Goal: Information Seeking & Learning: Learn about a topic

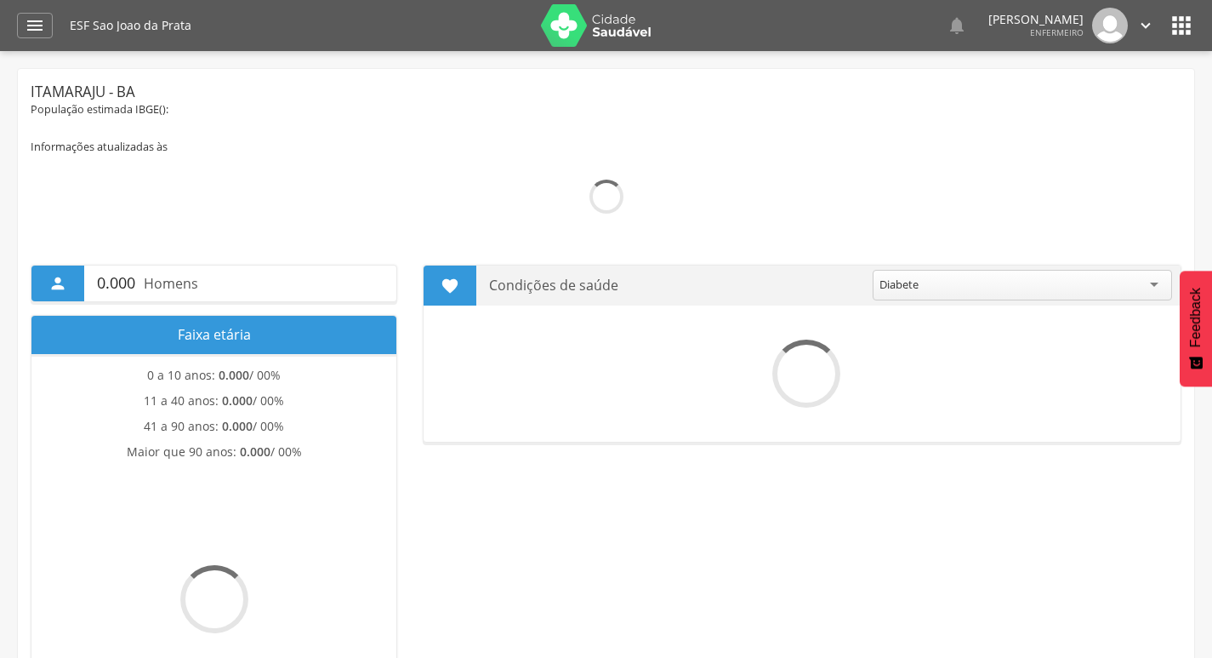
click at [24, 17] on div "" at bounding box center [35, 26] width 36 height 26
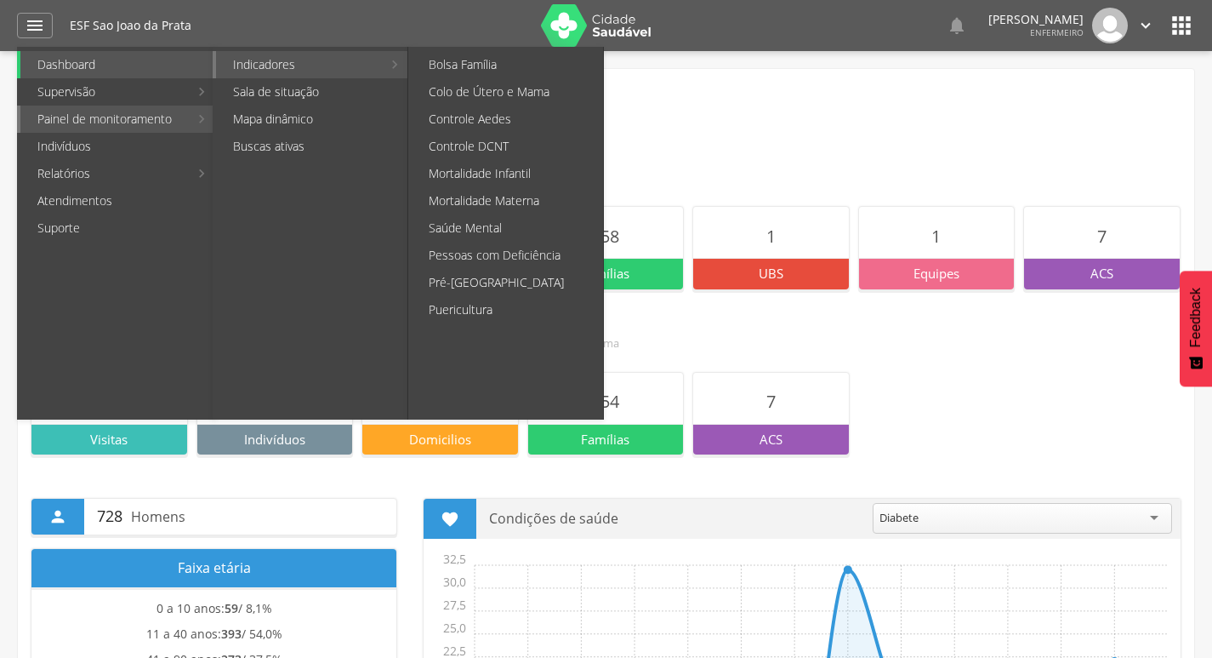
click at [264, 69] on link "Indicadores" at bounding box center [299, 64] width 166 height 27
click at [476, 289] on link "Pré-[GEOGRAPHIC_DATA]" at bounding box center [507, 282] width 191 height 27
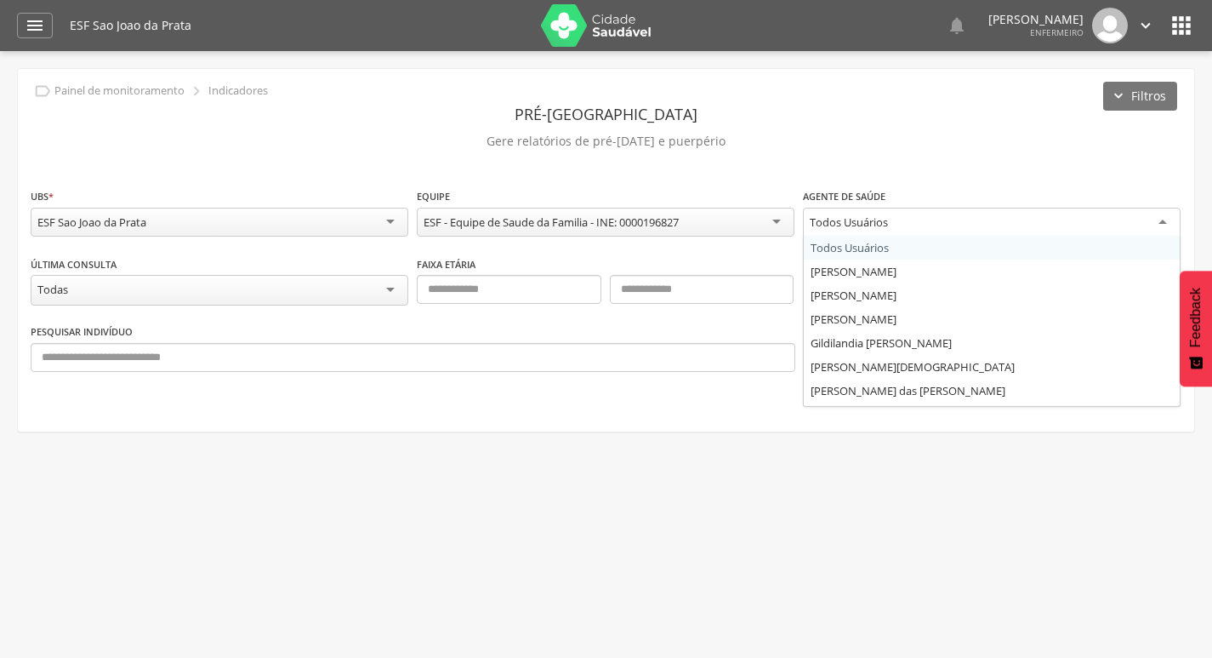
click at [862, 224] on div "Todos Usuários" at bounding box center [849, 221] width 78 height 15
click at [851, 225] on div "[PERSON_NAME]" at bounding box center [853, 221] width 86 height 15
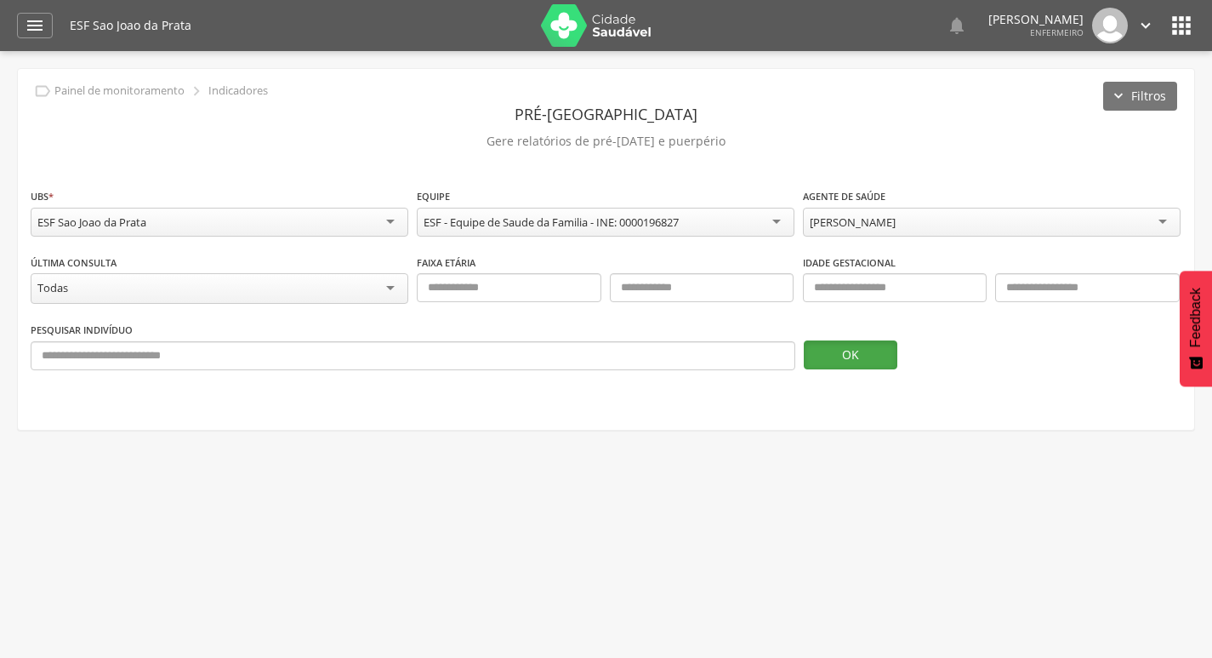
click at [854, 349] on button "OK" at bounding box center [851, 354] width 94 height 29
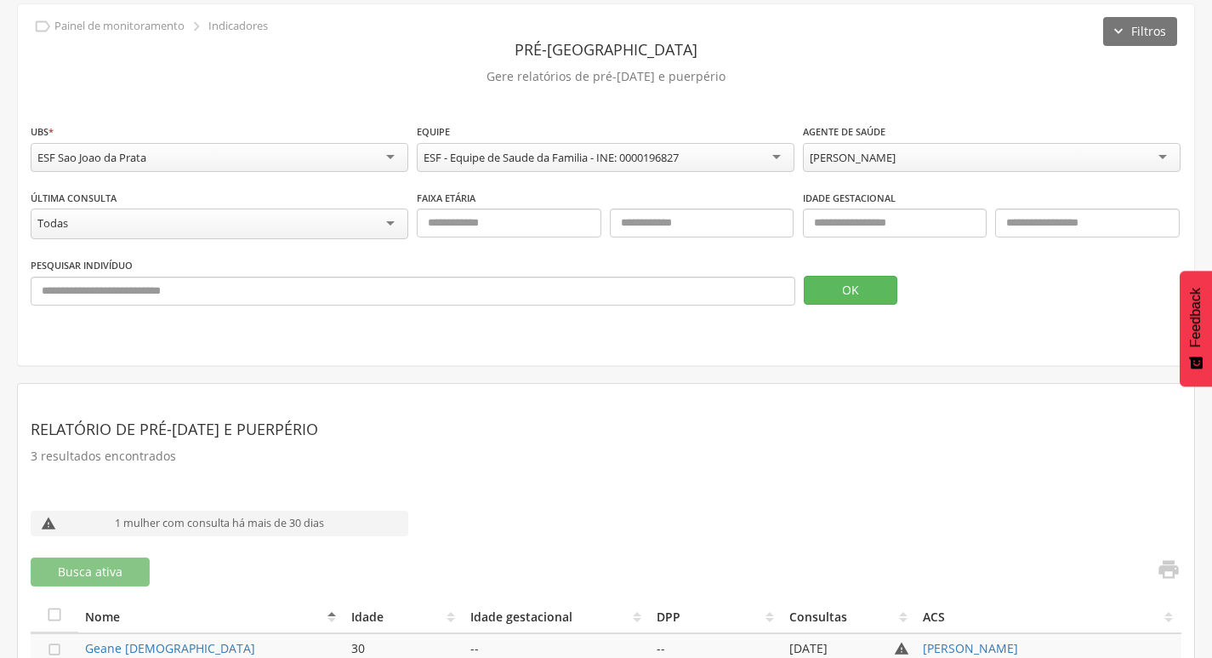
scroll to position [293, 0]
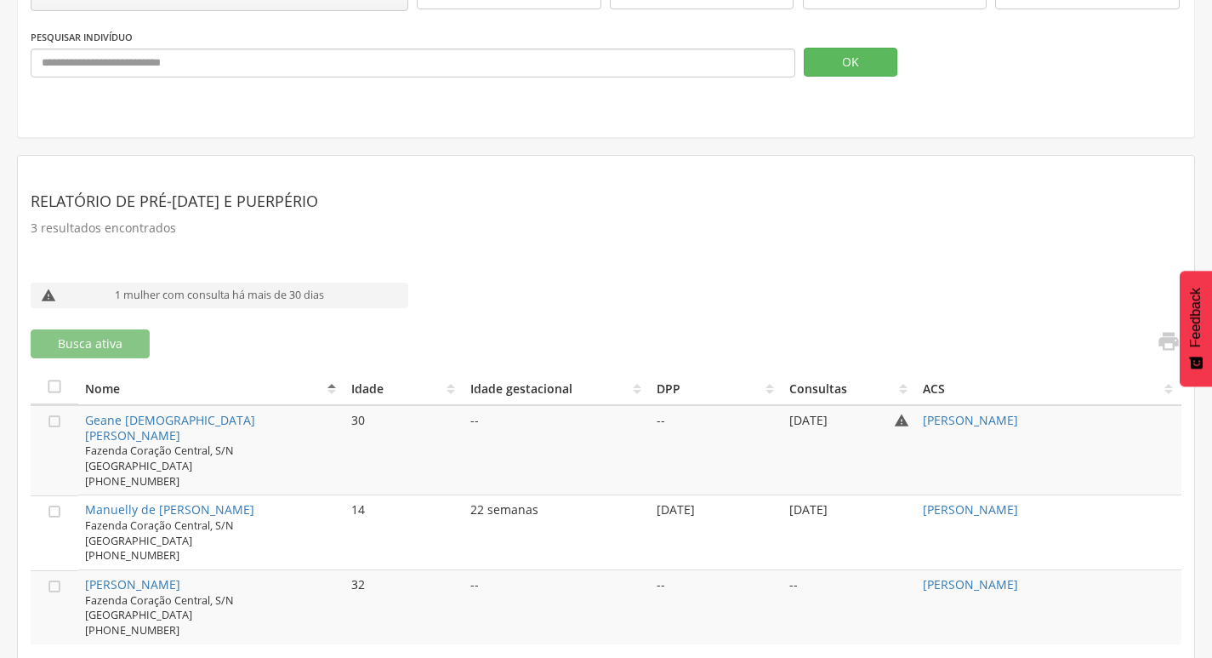
drag, startPoint x: 77, startPoint y: 490, endPoint x: 220, endPoint y: 542, distance: 152.0
click at [220, 542] on td "Manuelly de [PERSON_NAME] Fazenda Coração Central, S/N [GEOGRAPHIC_DATA] [PHONE…" at bounding box center [210, 532] width 265 height 75
copy div "Manuelly de [PERSON_NAME] Fazenda Coração Central, S/N [GEOGRAPHIC_DATA] [PHONE…"
click at [206, 518] on span "Fazenda Coração Central, S/N [GEOGRAPHIC_DATA]" at bounding box center [159, 533] width 149 height 30
click at [92, 420] on link "Geane [DEMOGRAPHIC_DATA][PERSON_NAME]" at bounding box center [170, 427] width 170 height 31
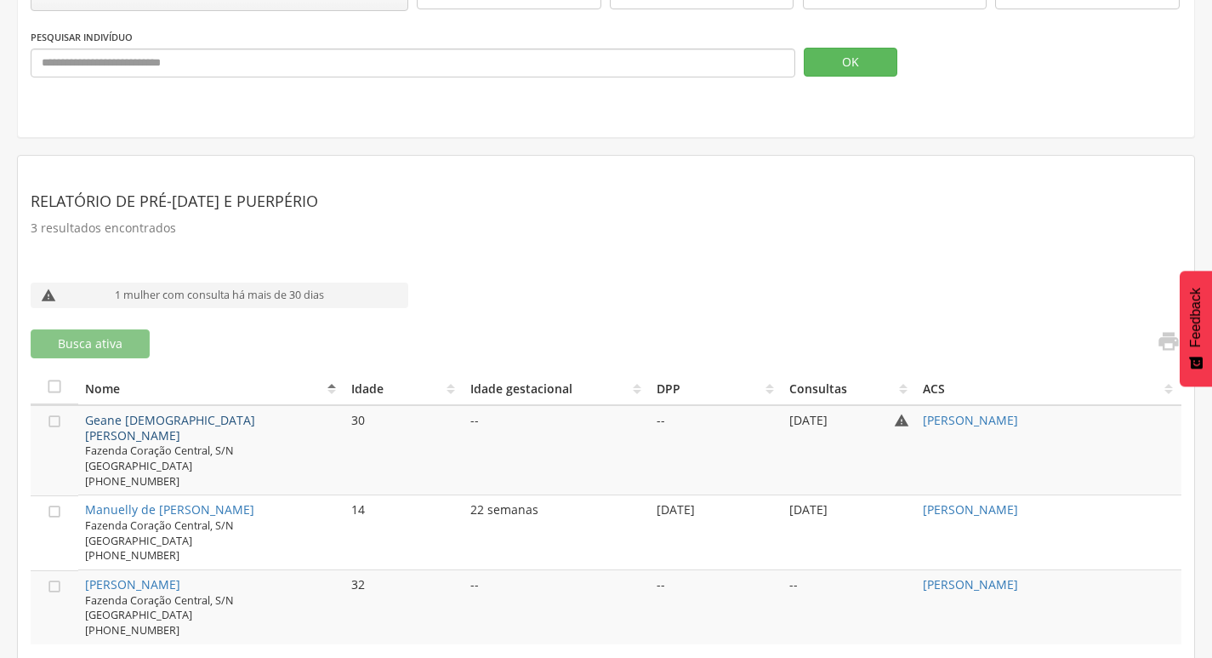
type input "**********"
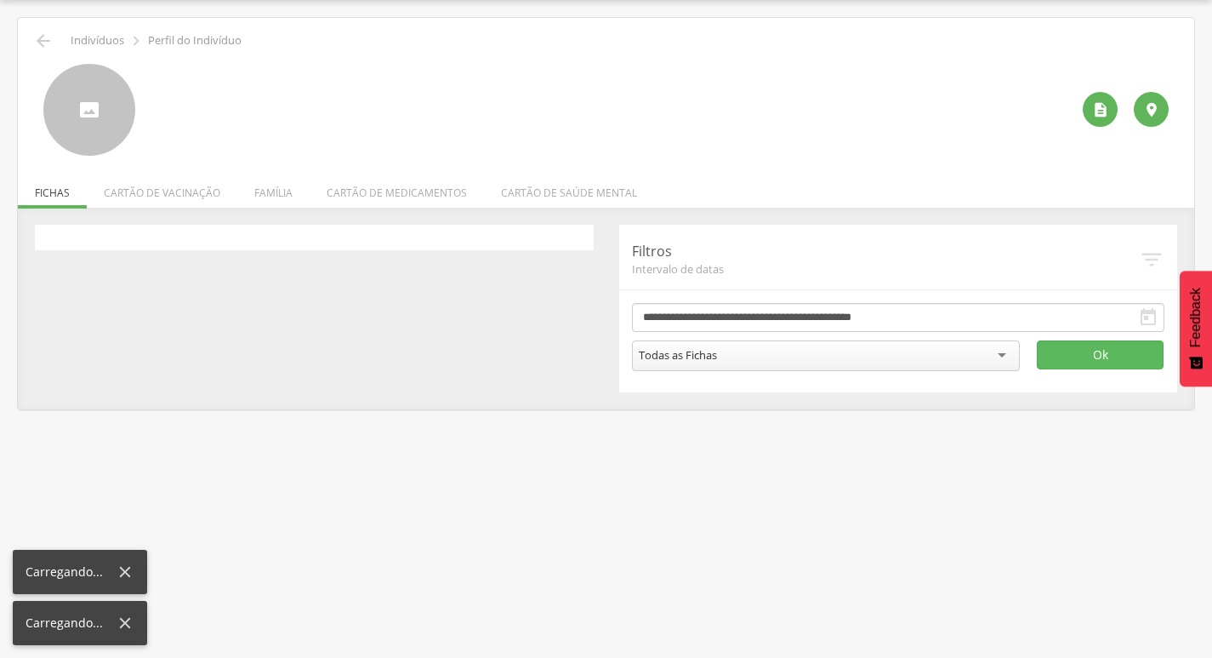
scroll to position [51, 0]
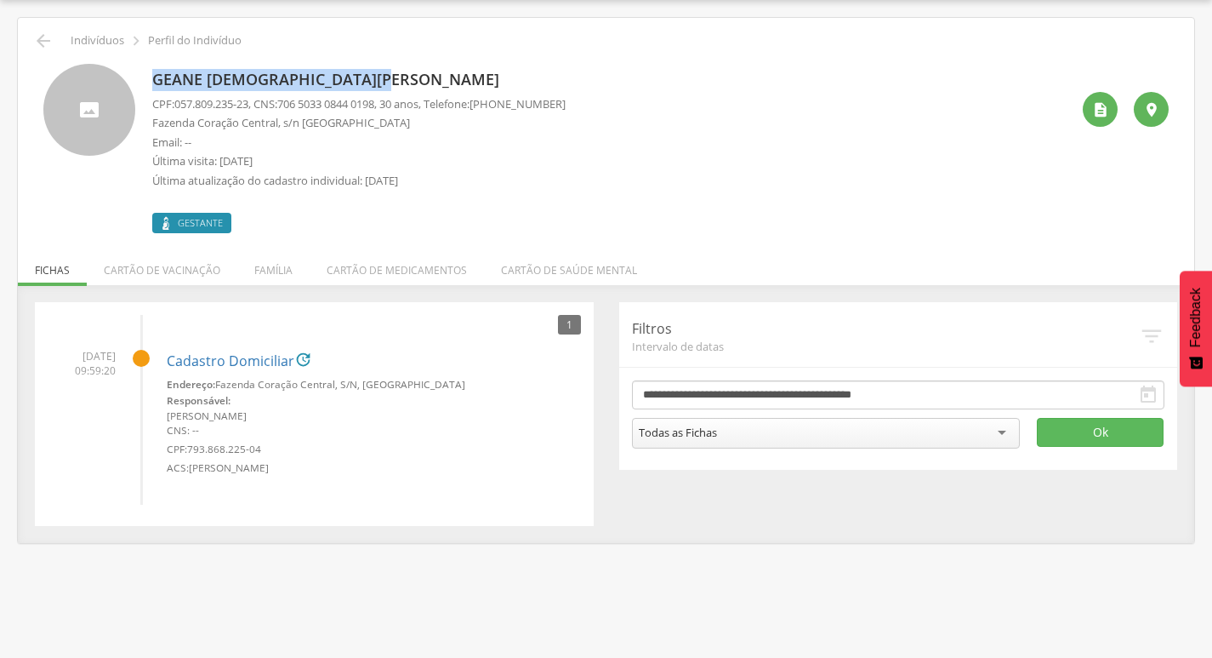
drag, startPoint x: 152, startPoint y: 78, endPoint x: 396, endPoint y: 66, distance: 244.4
click at [396, 66] on div "Geane [DEMOGRAPHIC_DATA][PERSON_NAME] CPF: 057.809.235-23 , CNS: [PHONE_NUMBER]…" at bounding box center [358, 148] width 413 height 169
copy p "Geane [DEMOGRAPHIC_DATA][PERSON_NAME]"
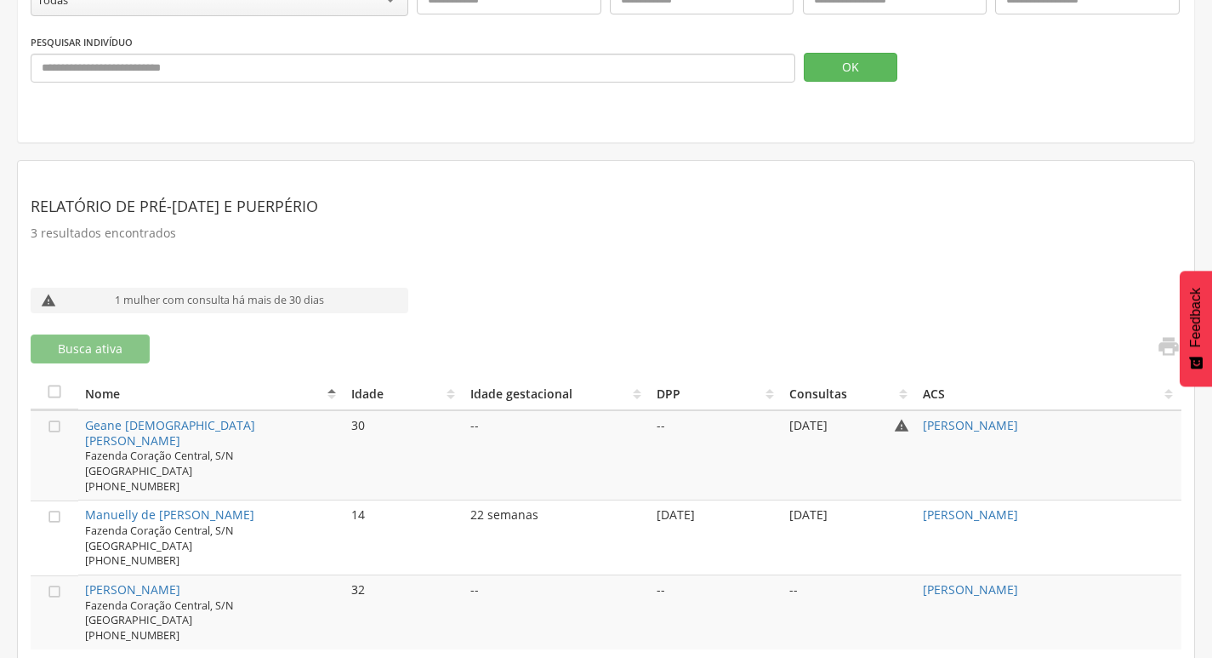
scroll to position [293, 0]
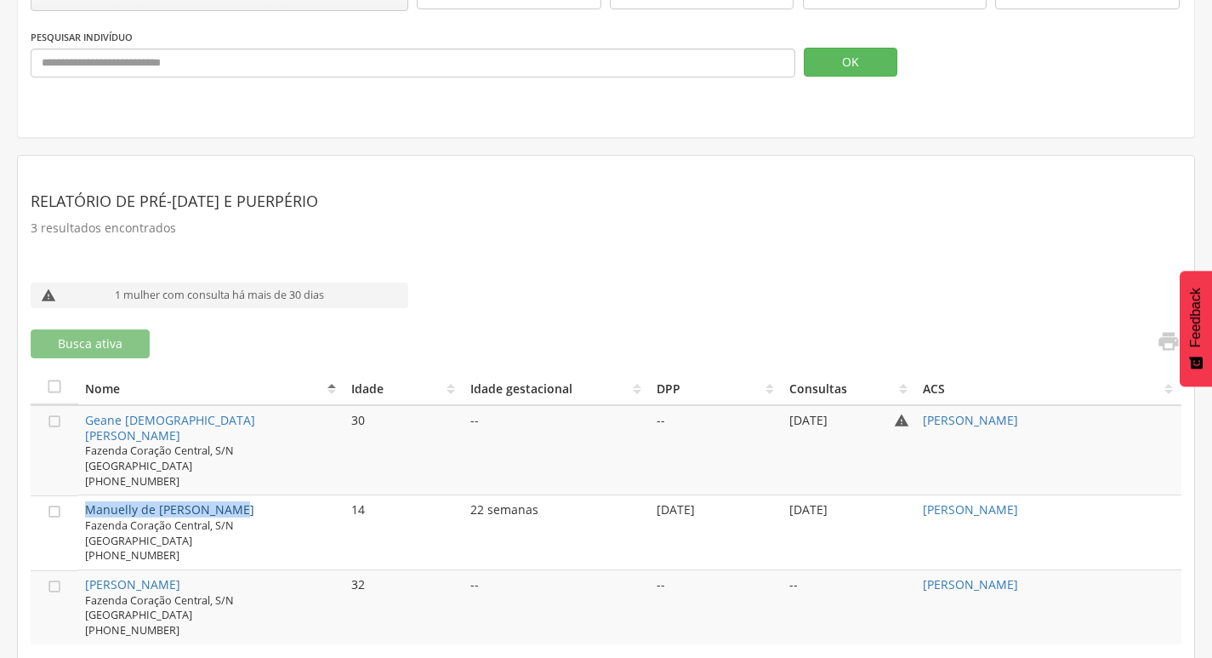
drag, startPoint x: 80, startPoint y: 493, endPoint x: 225, endPoint y: 493, distance: 144.6
click at [225, 495] on td "Manuelly de [PERSON_NAME] Fazenda Coração Central, S/N [GEOGRAPHIC_DATA] [PHONE…" at bounding box center [210, 532] width 265 height 75
copy link "Manuelly de [PERSON_NAME]"
click at [139, 501] on link "Manuelly de [PERSON_NAME]" at bounding box center [169, 509] width 169 height 16
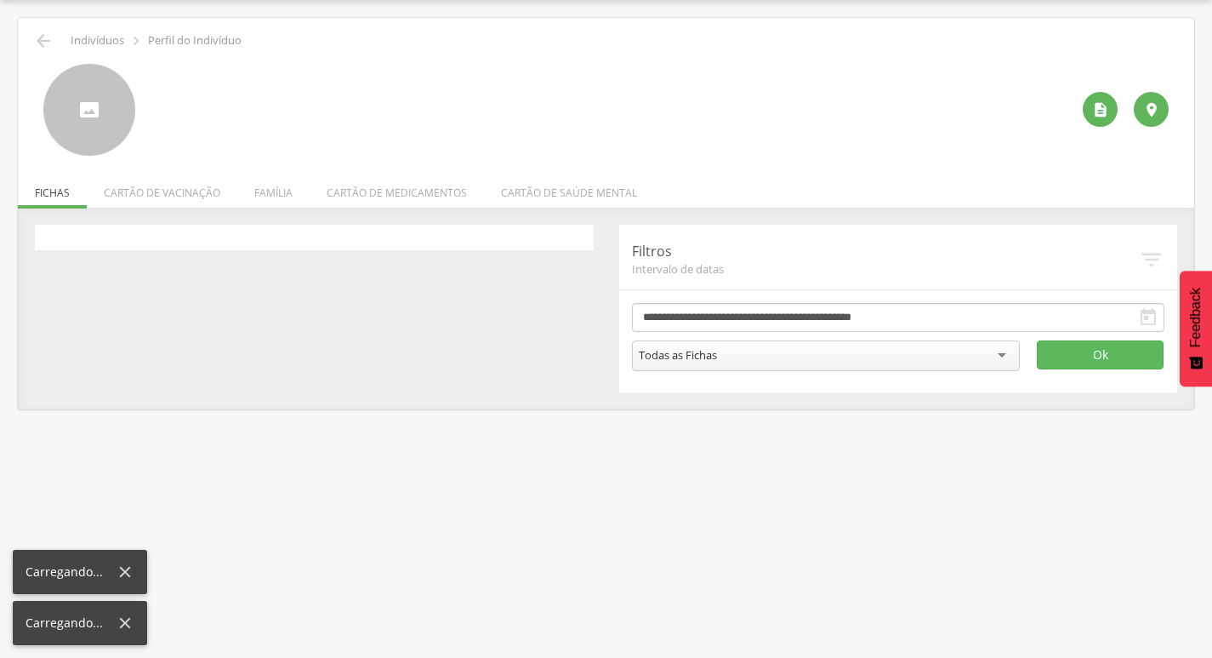
scroll to position [51, 0]
click at [139, 495] on div " Supervisão  Distritos  Ubs Coordenador: - [GEOGRAPHIC_DATA] / BA Intervalo …" at bounding box center [606, 329] width 1212 height 658
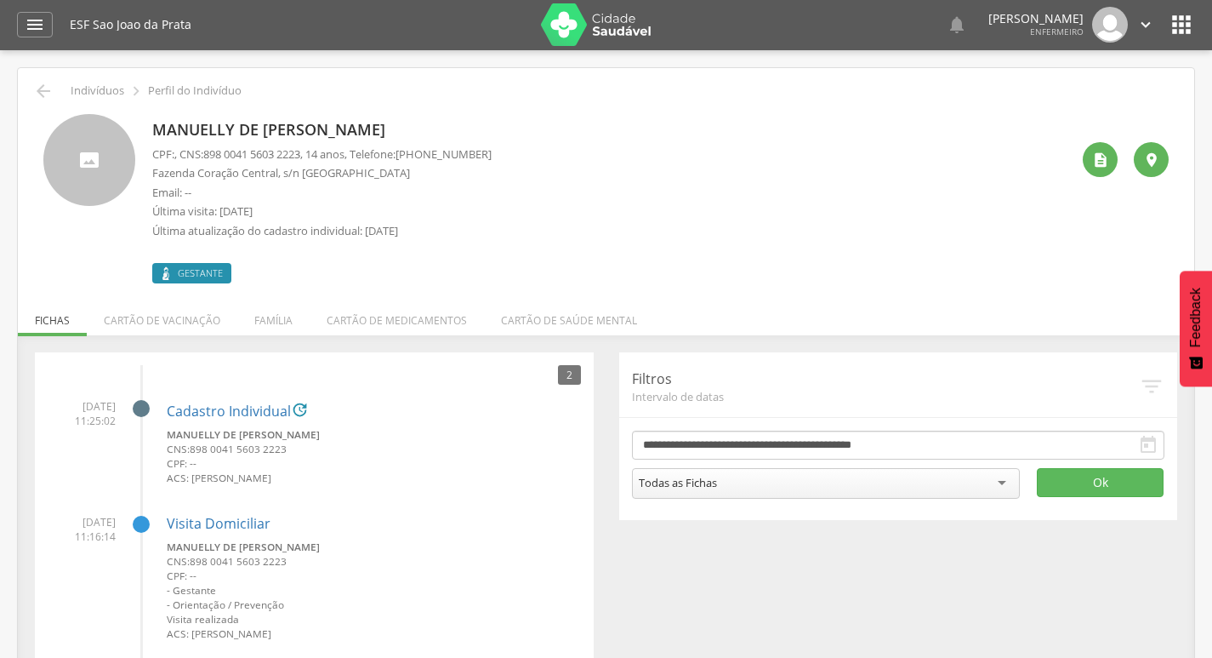
scroll to position [53, 0]
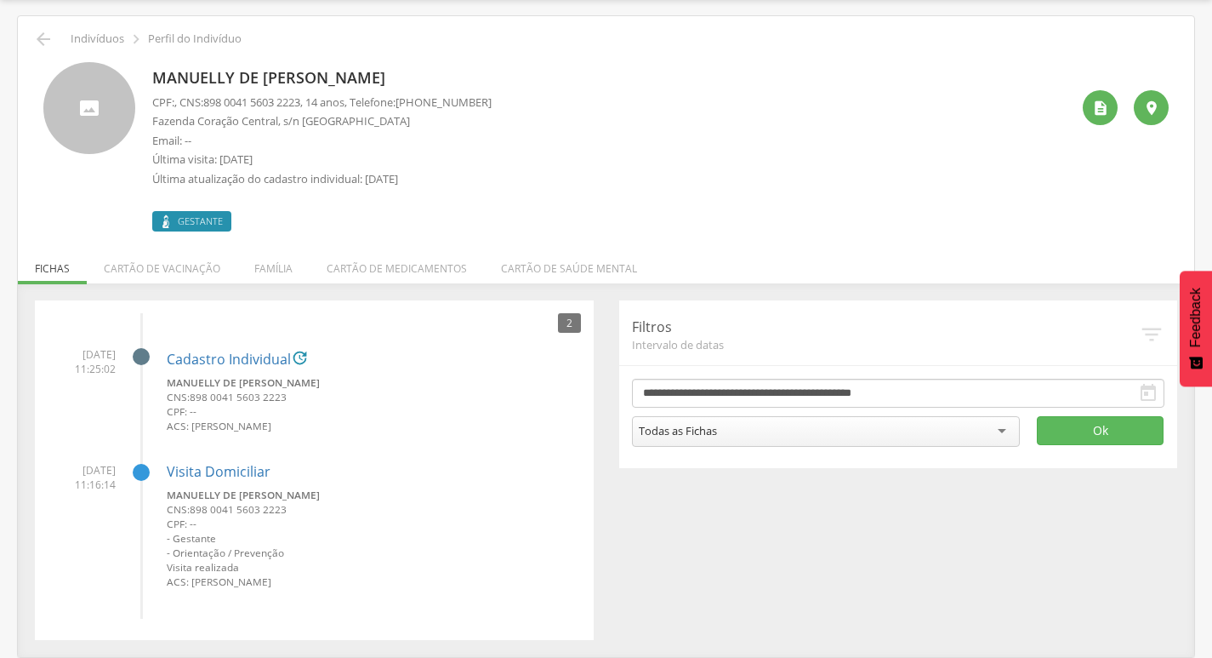
drag, startPoint x: 189, startPoint y: 584, endPoint x: 331, endPoint y: 586, distance: 142.1
click at [332, 586] on small "ACS: [PERSON_NAME]" at bounding box center [374, 581] width 414 height 14
copy small "[PERSON_NAME]"
click at [596, 225] on div "Manuelly de [PERSON_NAME] CPF: , CNS: [PHONE_NUMBER] , 14 anos, Telefone: [PHON…" at bounding box center [611, 146] width 918 height 169
click at [640, 521] on div "**********" at bounding box center [606, 470] width 1168 height 340
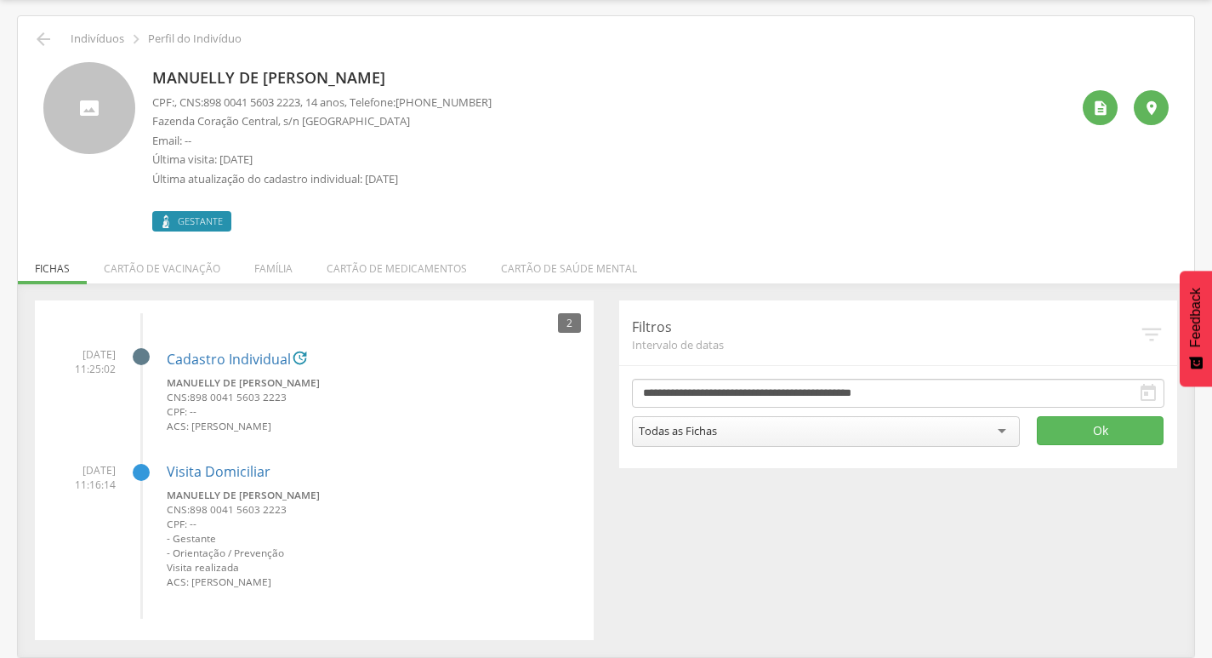
scroll to position [0, 0]
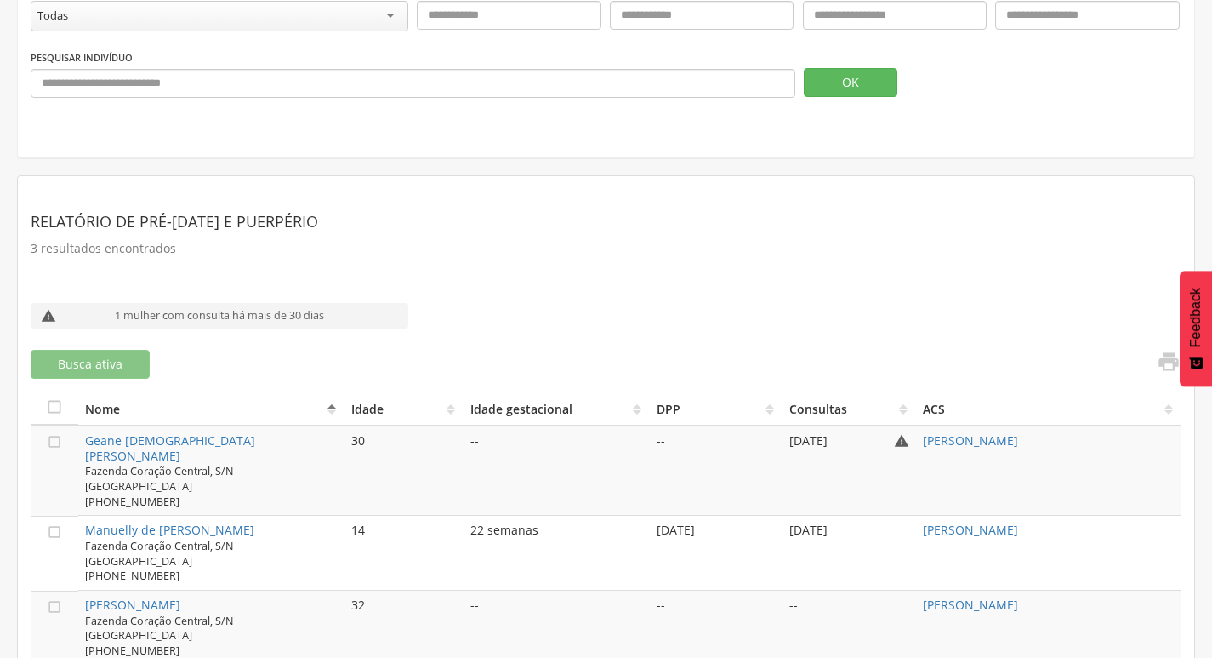
scroll to position [293, 0]
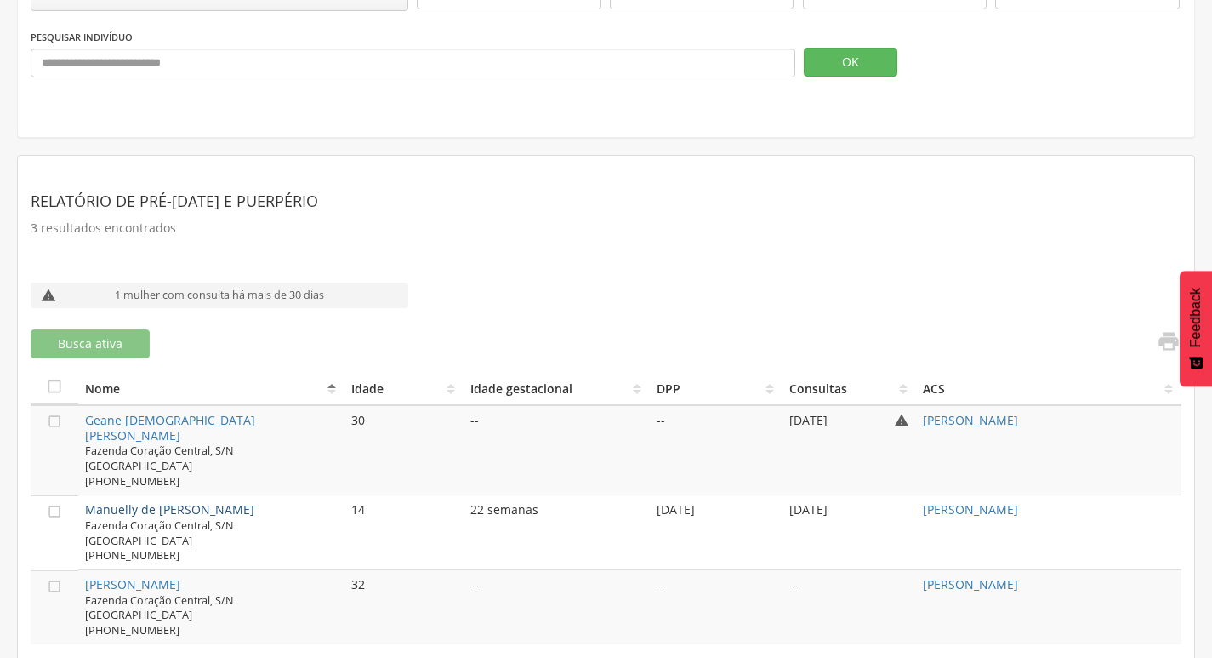
click at [179, 501] on link "Manuelly de [PERSON_NAME]" at bounding box center [169, 509] width 169 height 16
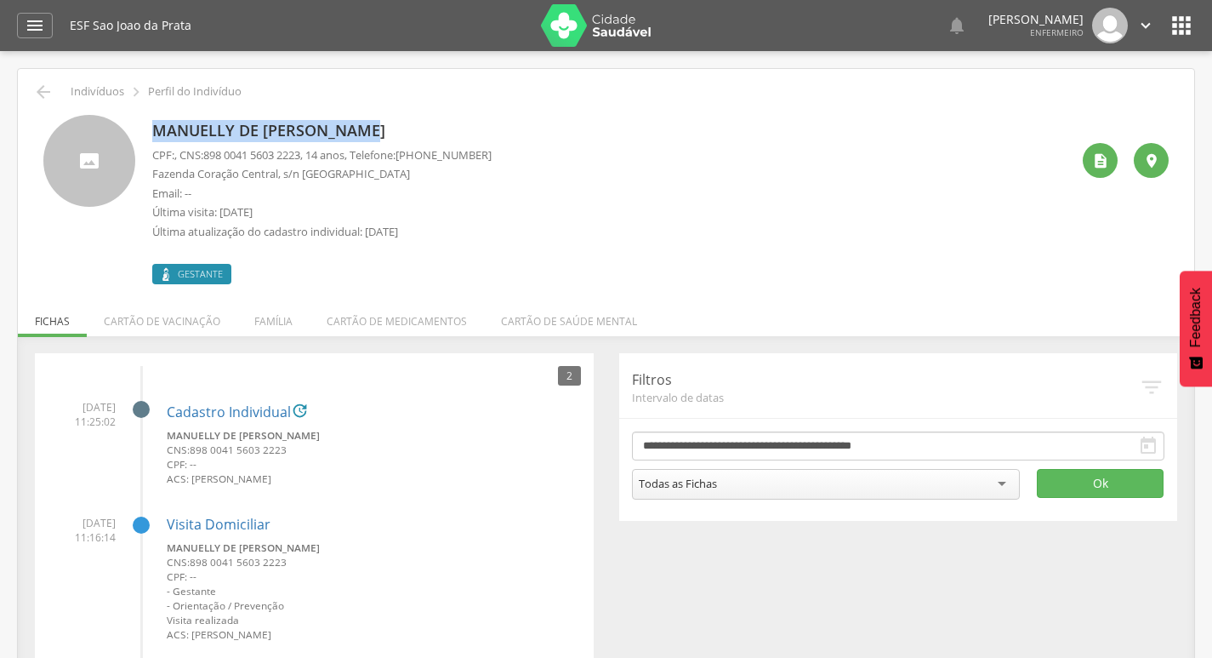
drag, startPoint x: 145, startPoint y: 122, endPoint x: 380, endPoint y: 124, distance: 234.8
click at [380, 124] on div "Manuelly de [PERSON_NAME] CPF: , CNS: [PHONE_NUMBER] , 14 anos, Telefone: [PHON…" at bounding box center [605, 199] width 1125 height 169
copy p "Manuelly de [PERSON_NAME]"
click at [1182, 29] on icon "" at bounding box center [1181, 25] width 27 height 27
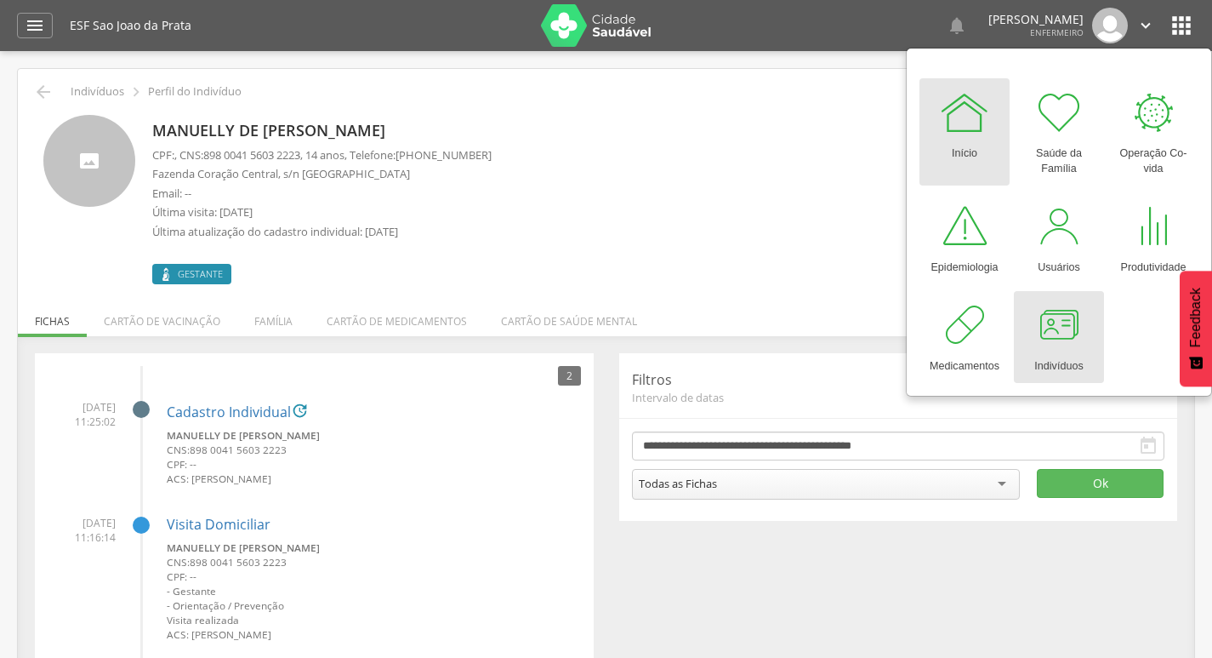
click at [1068, 331] on div at bounding box center [1059, 324] width 51 height 51
